Goal: Task Accomplishment & Management: Use online tool/utility

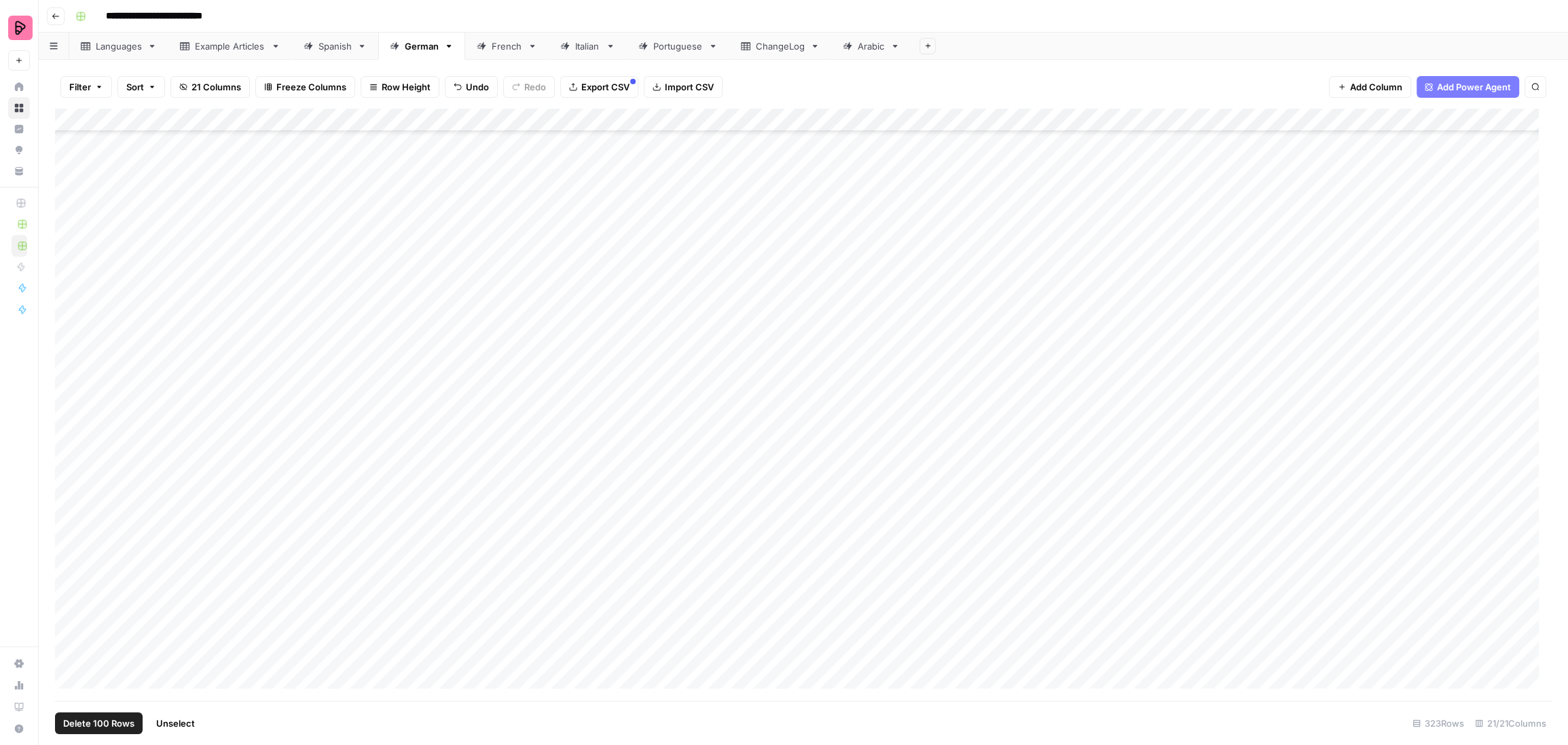
scroll to position [6737, 0]
click at [1111, 333] on div "Add Column" at bounding box center [803, 405] width 1496 height 593
click at [1117, 203] on div "Add Column" at bounding box center [803, 405] width 1496 height 593
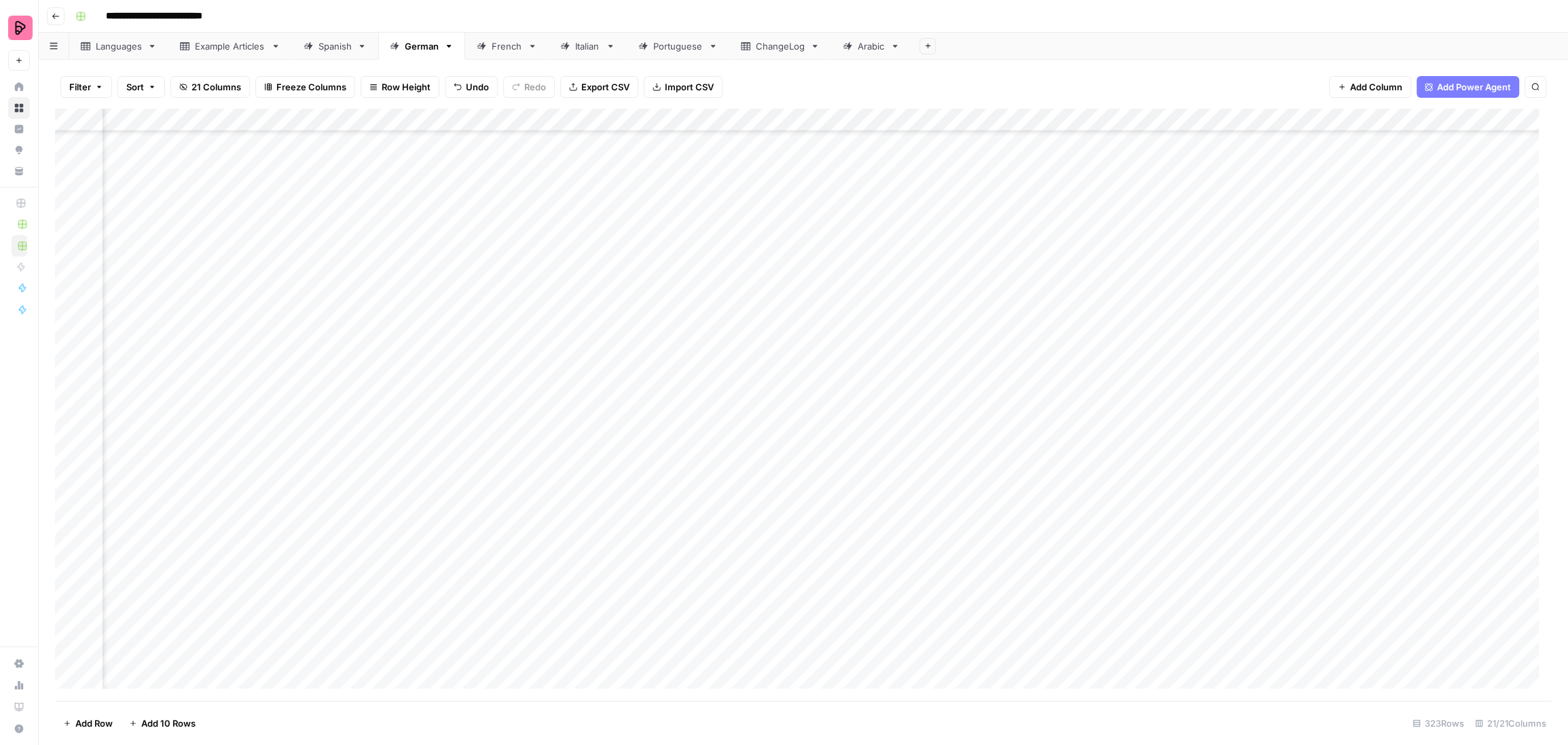
click at [1122, 246] on div "Add Column" at bounding box center [803, 405] width 1496 height 593
click at [1126, 229] on div "Add Column" at bounding box center [803, 405] width 1496 height 593
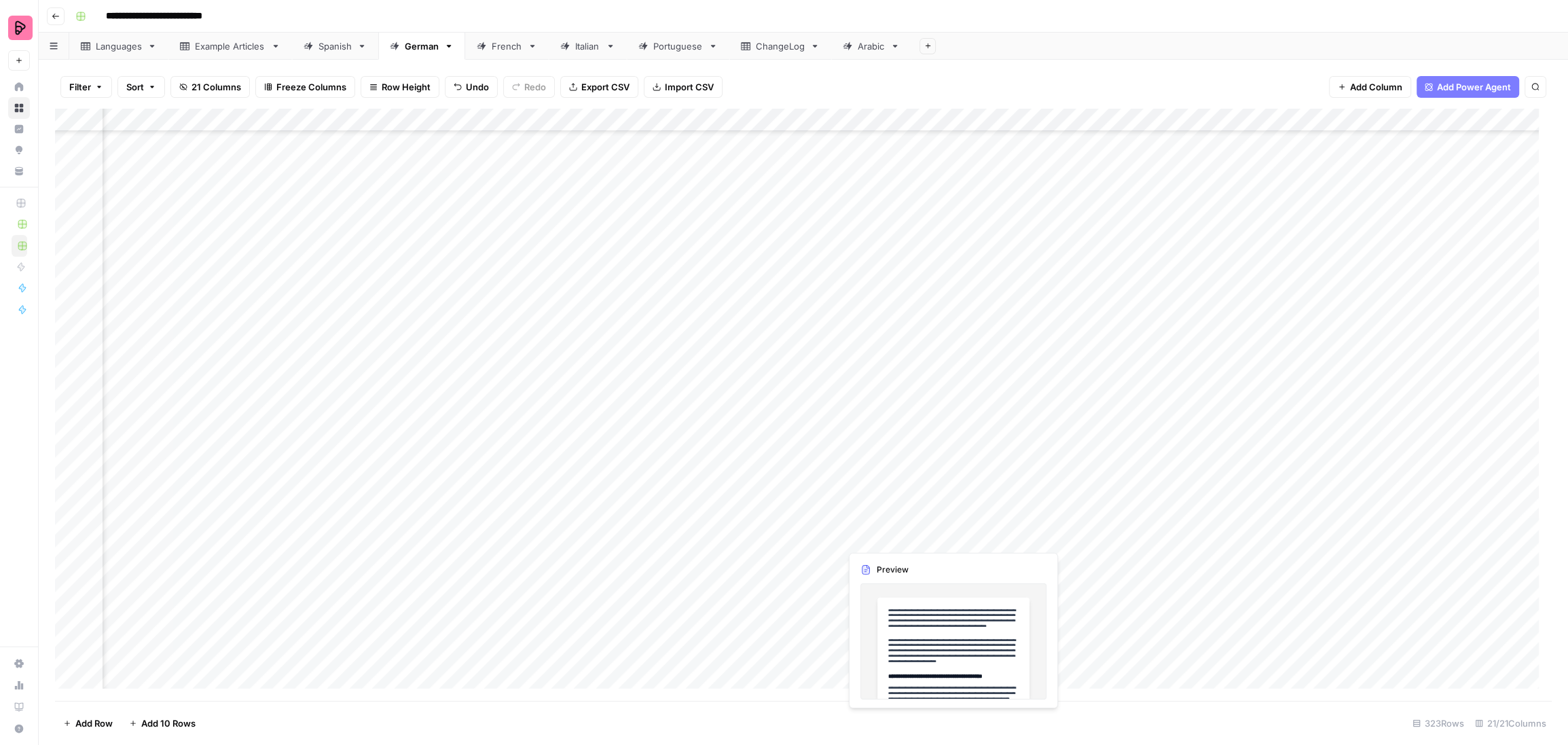
click at [913, 534] on div "Add Column" at bounding box center [803, 405] width 1496 height 593
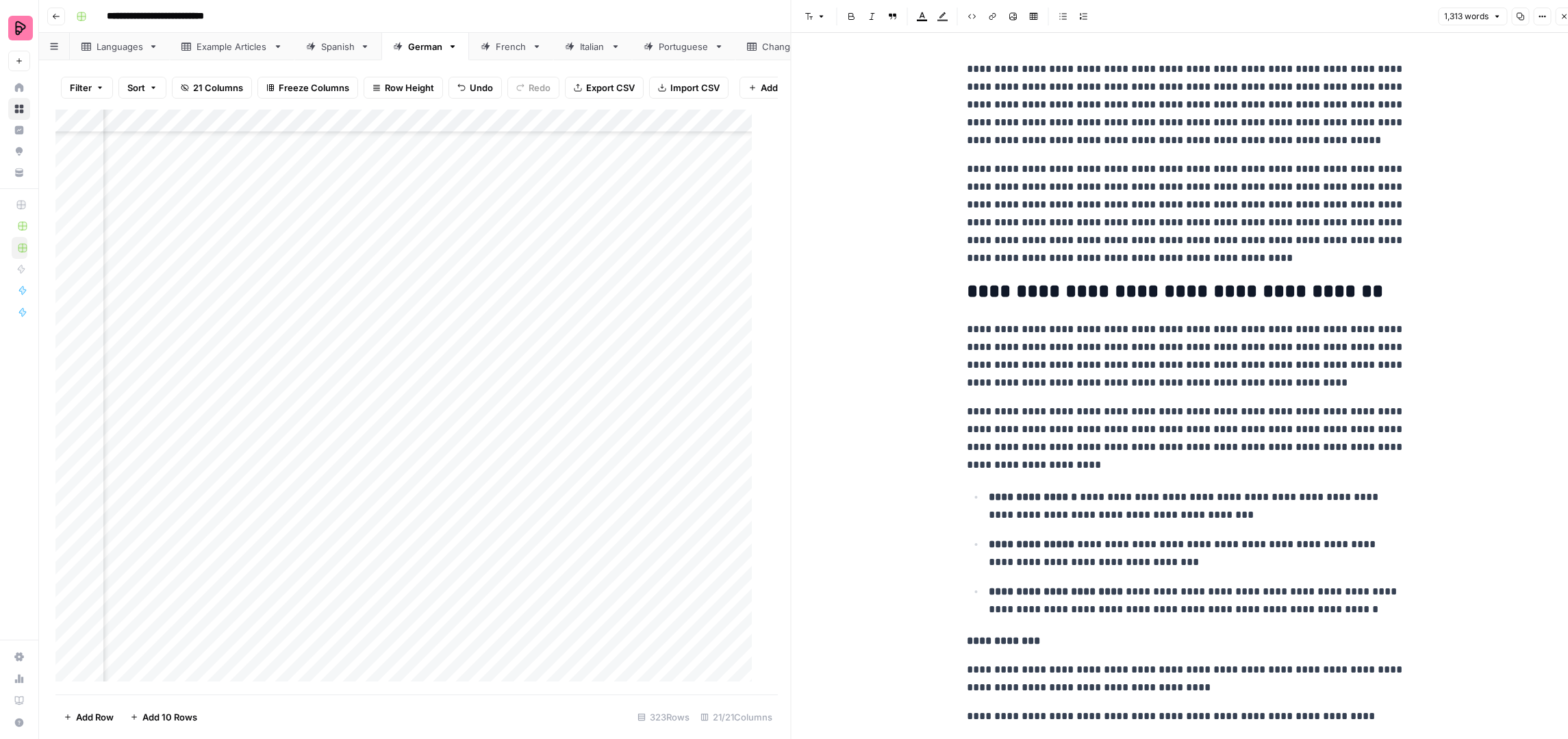
click at [1562, 14] on icon "button" at bounding box center [1564, 16] width 5 height 5
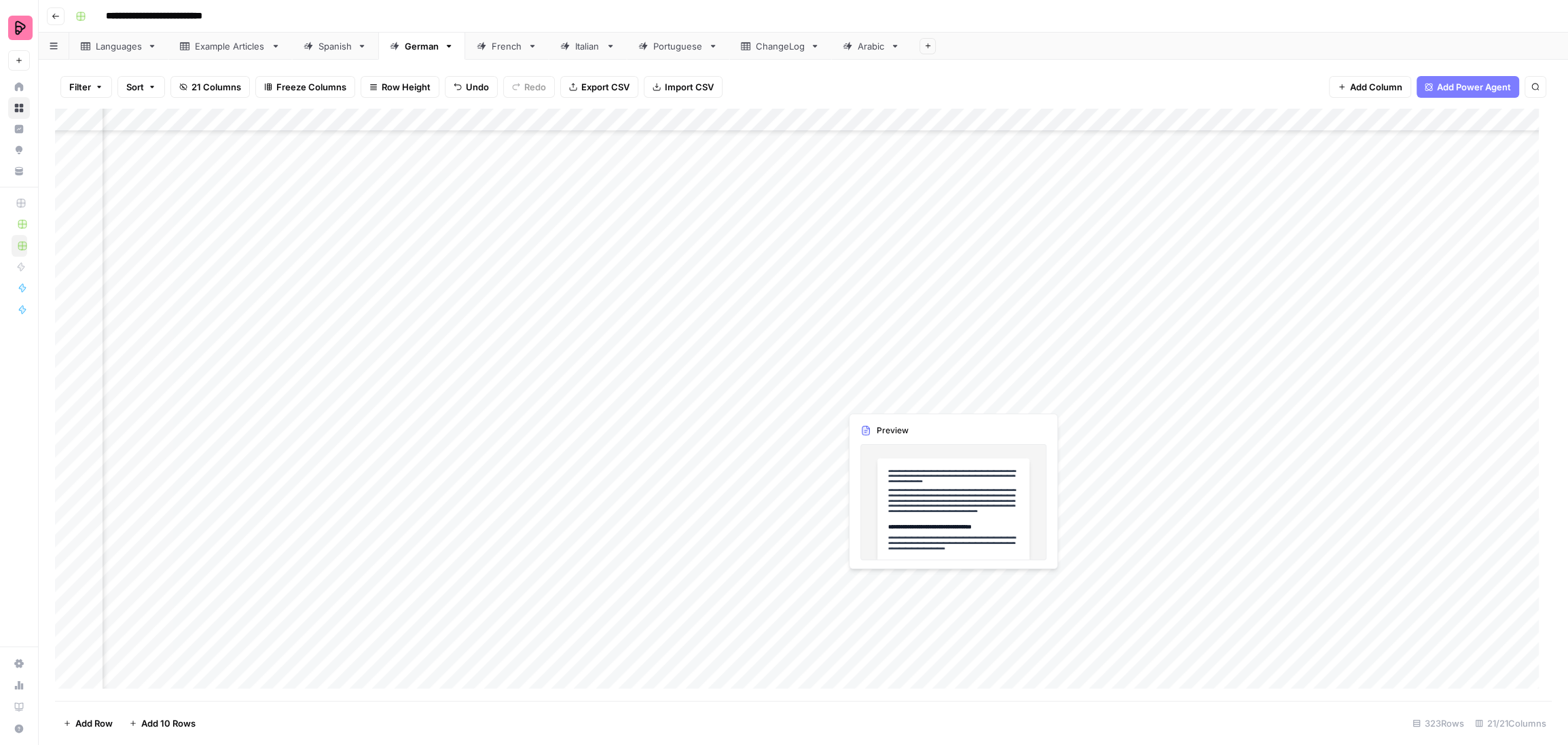
click at [866, 580] on div "Add Column" at bounding box center [803, 405] width 1496 height 593
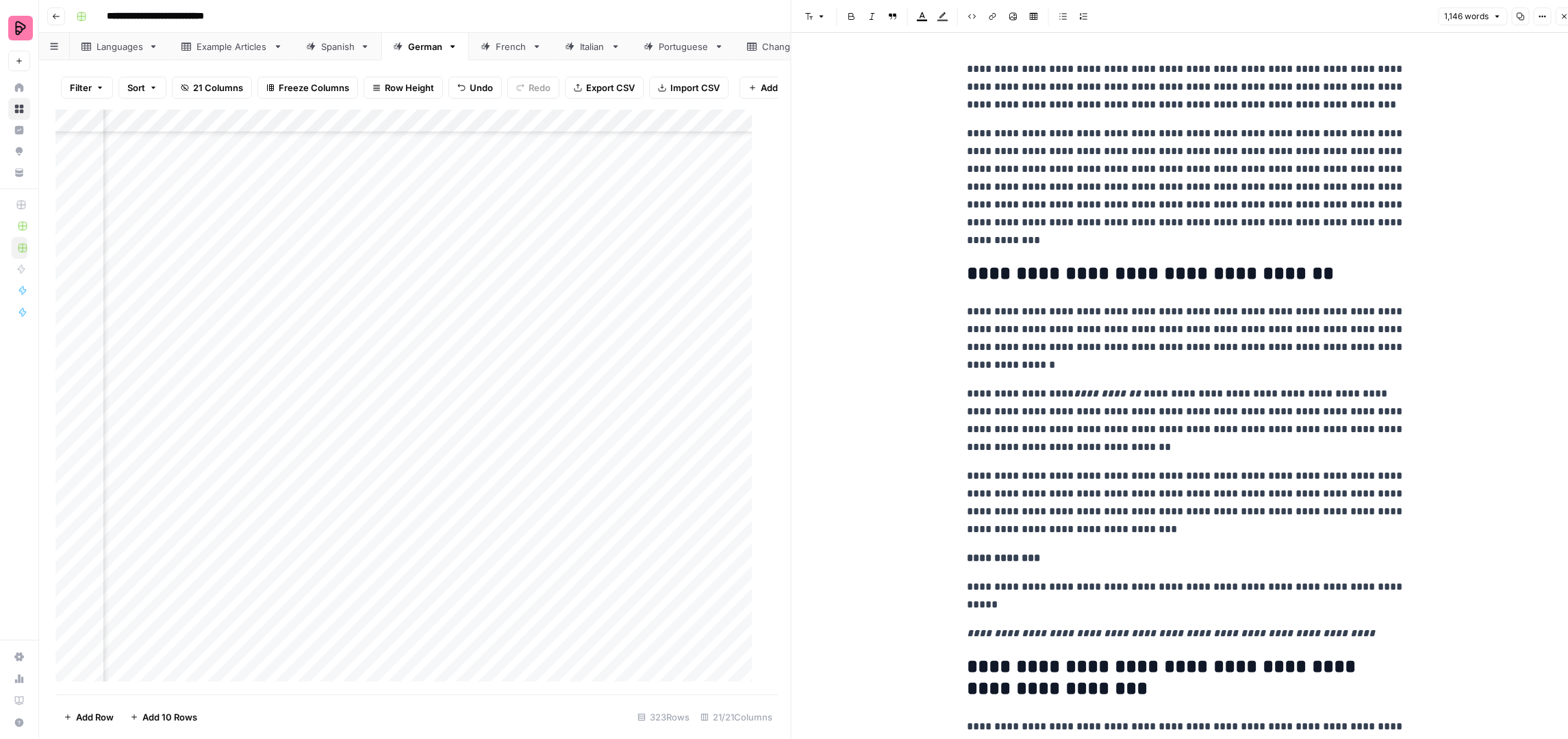
click at [349, 48] on div "Spanish" at bounding box center [338, 46] width 33 height 13
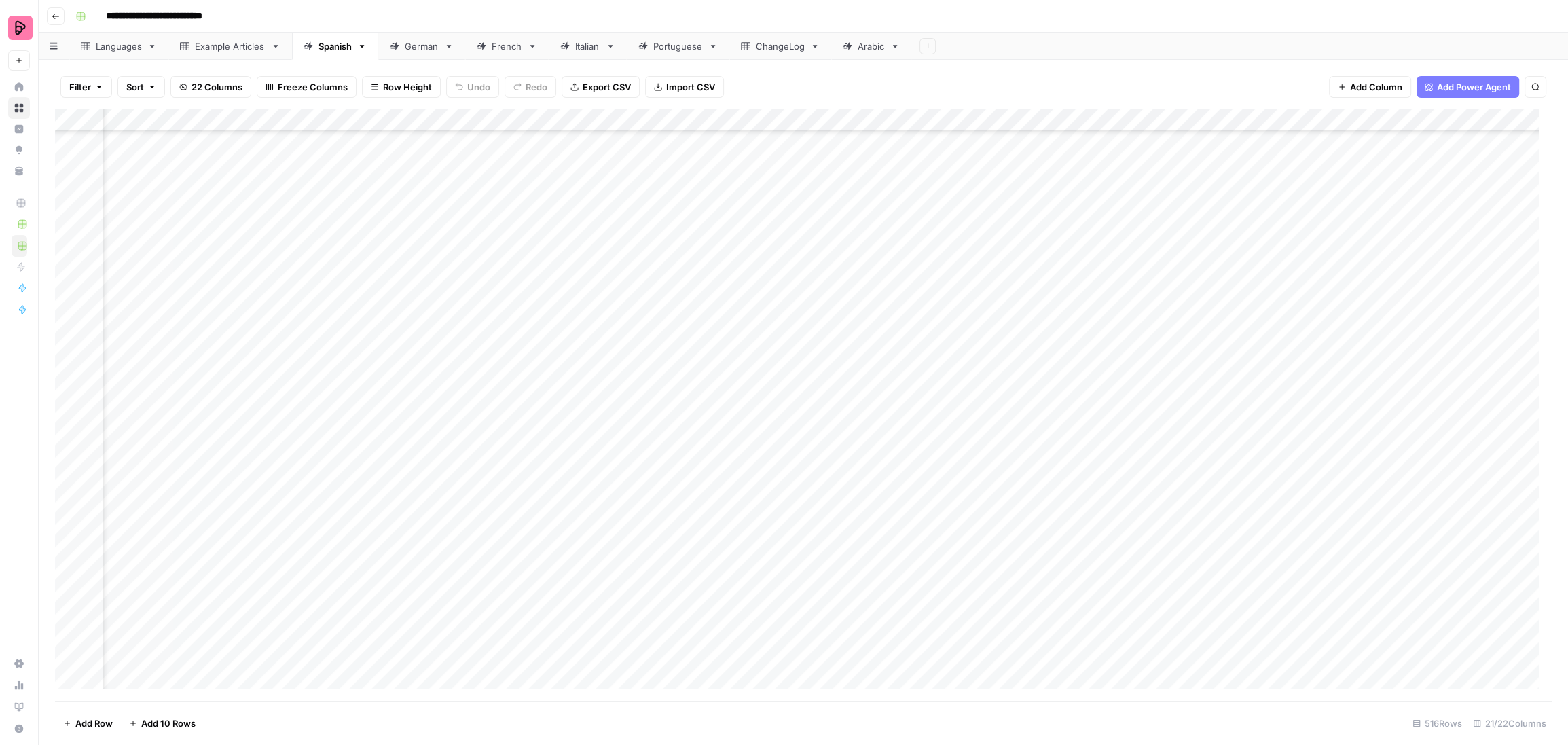
scroll to position [11383, 595]
